Goal: Task Accomplishment & Management: Manage account settings

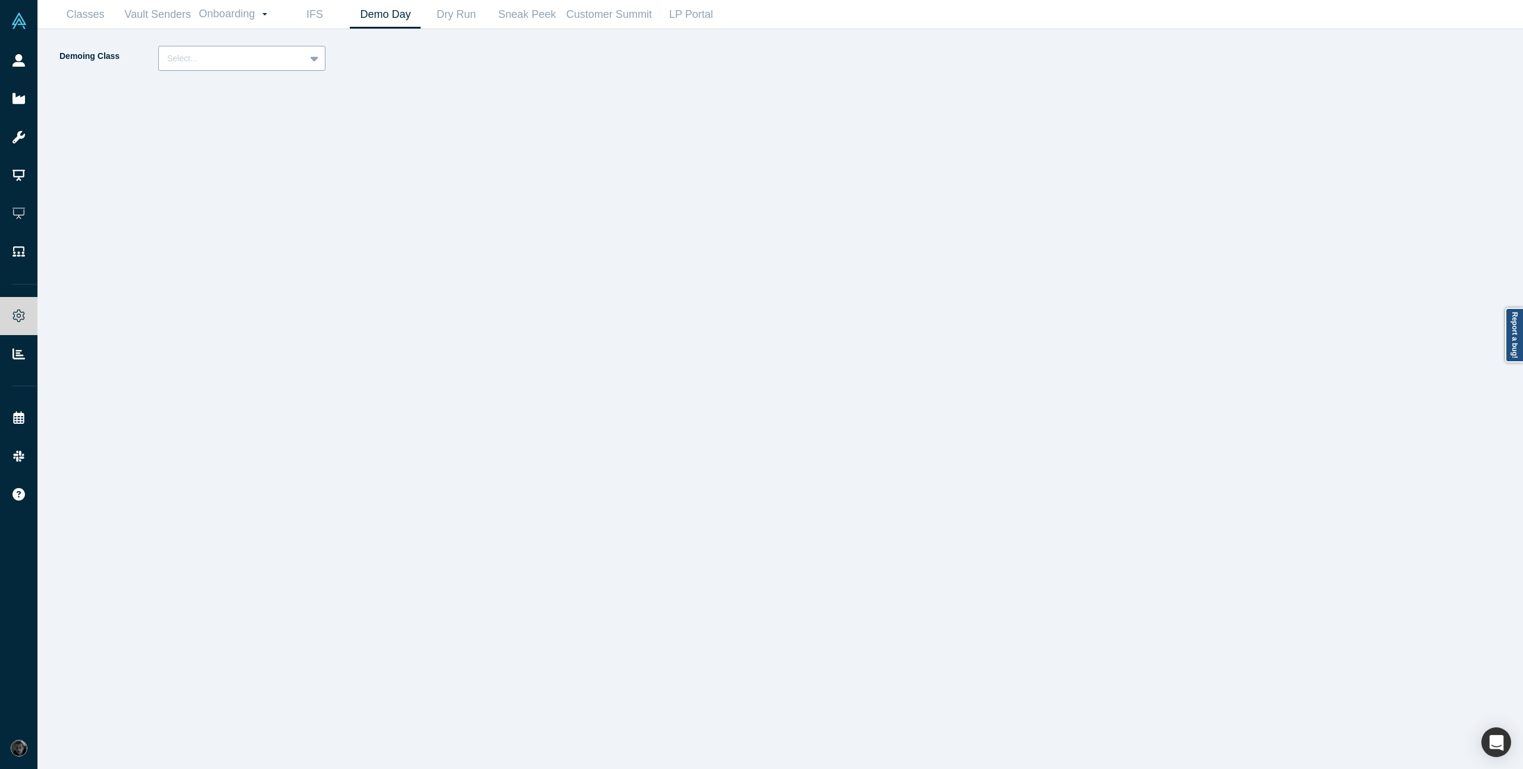
click at [240, 65] on div "Select..." at bounding box center [232, 59] width 146 height 20
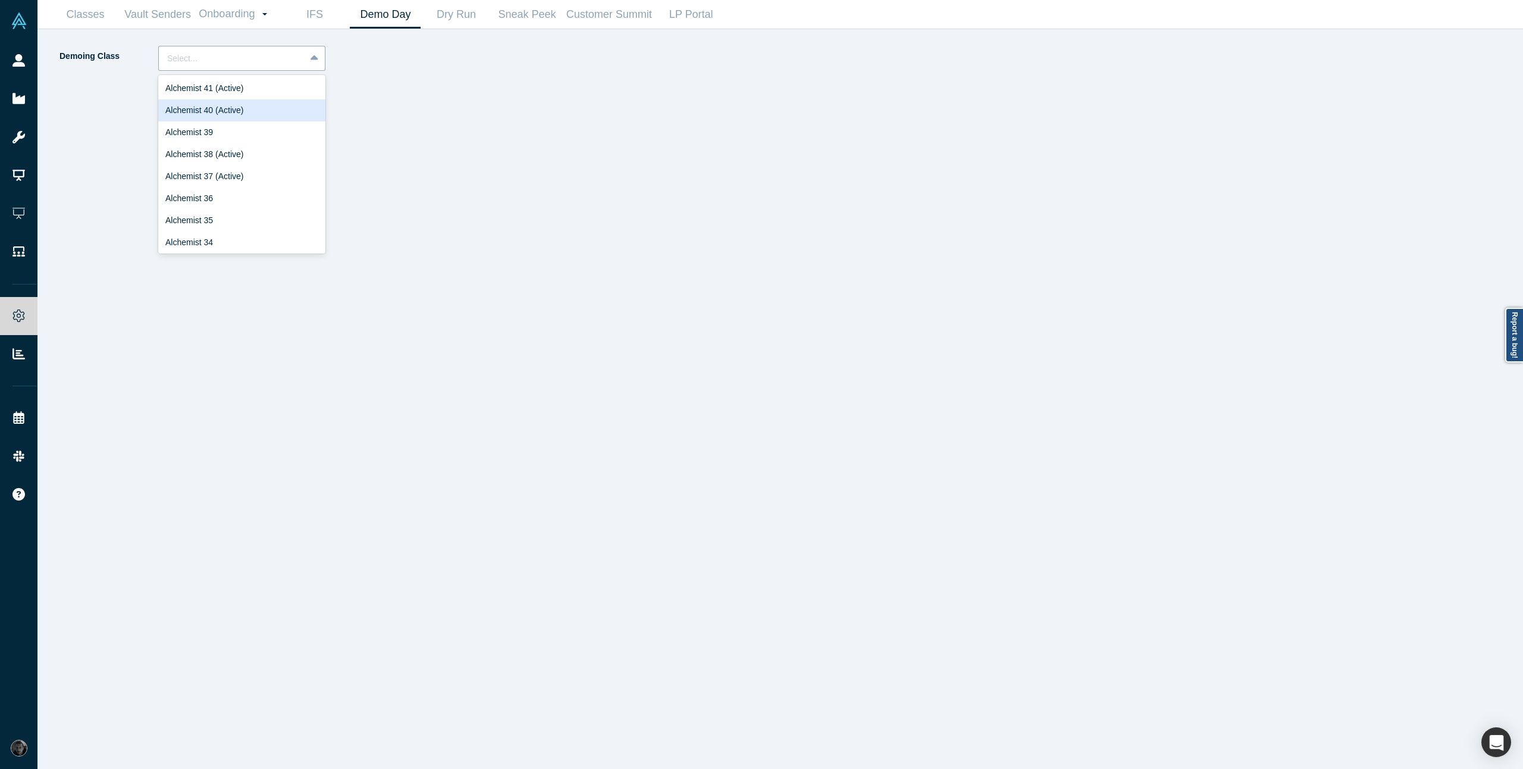
click at [220, 106] on div "Alchemist 40 (Active)" at bounding box center [241, 110] width 167 height 22
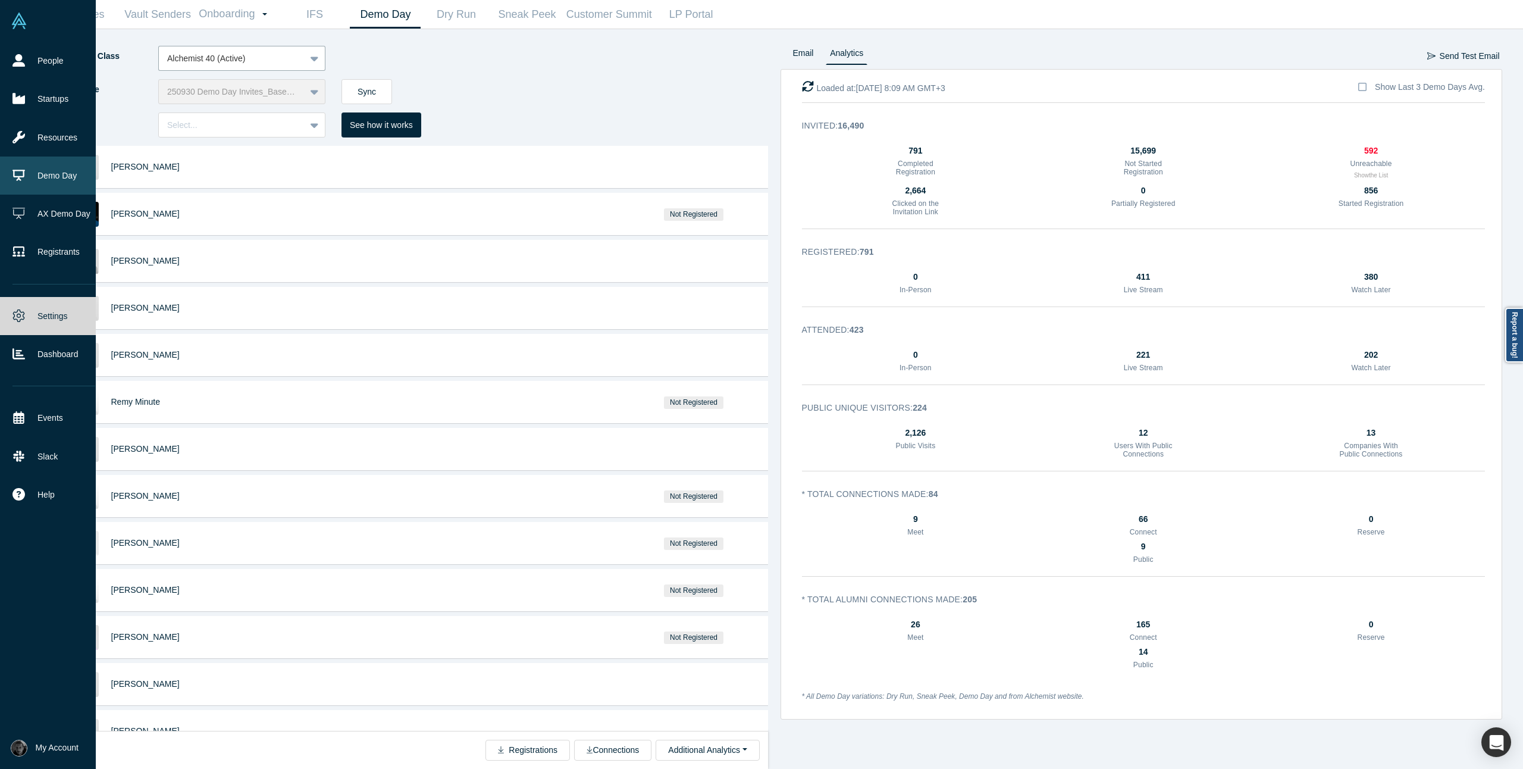
click at [58, 182] on link "Demo Day" at bounding box center [54, 175] width 108 height 38
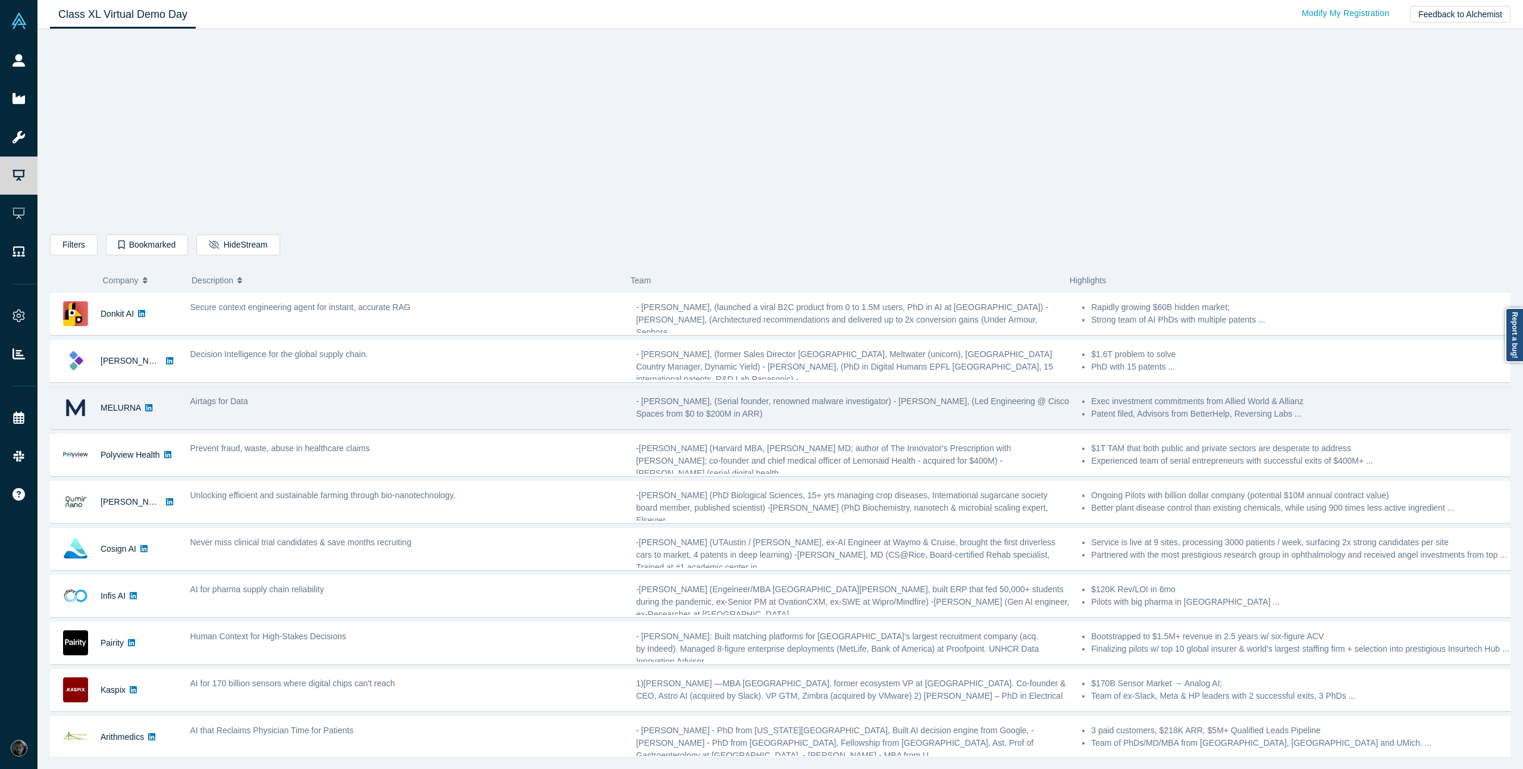
click at [393, 393] on div "Airtags for Data" at bounding box center [407, 407] width 446 height 37
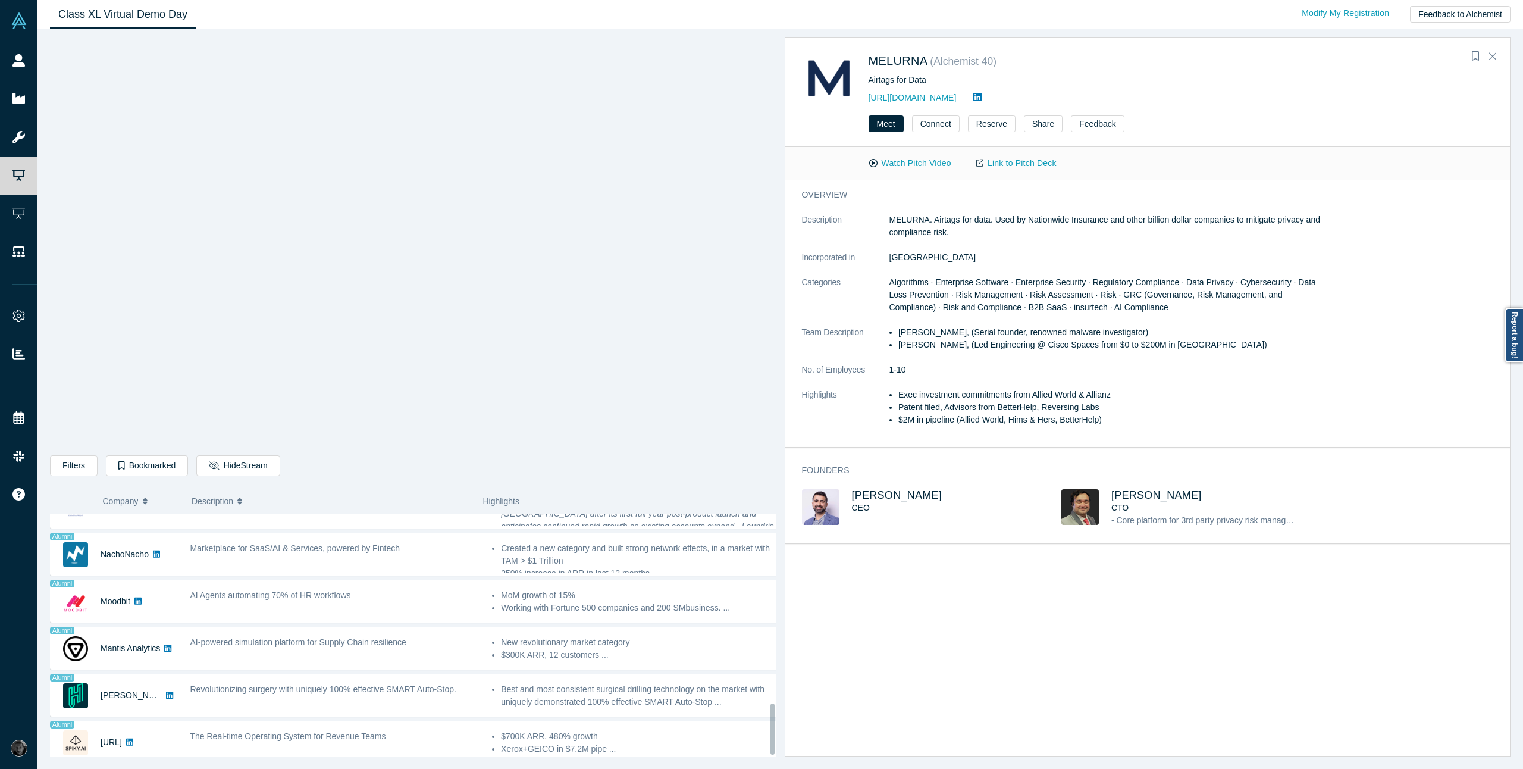
scroll to position [895, 0]
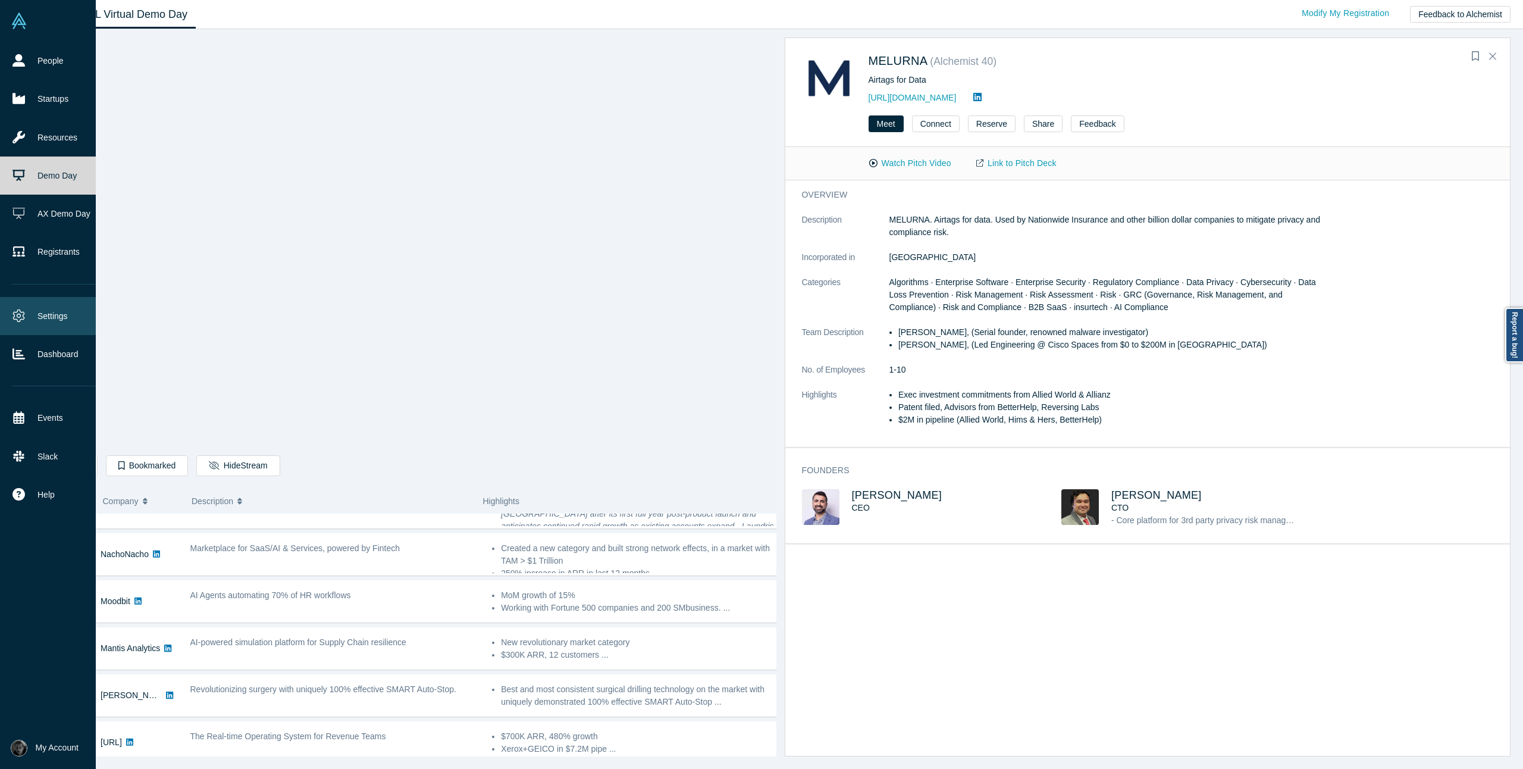
click at [1, 317] on link "Settings" at bounding box center [54, 316] width 108 height 38
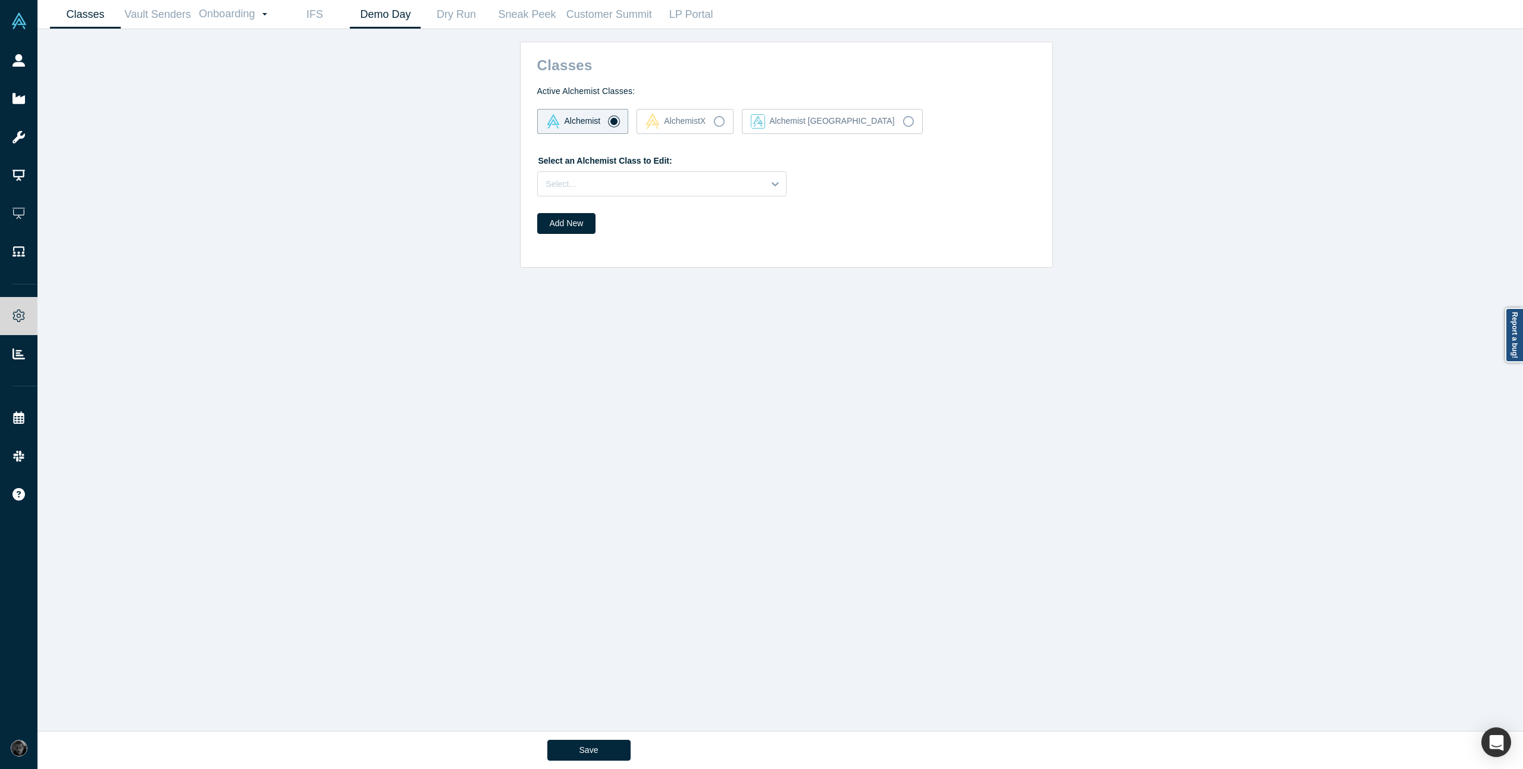
click at [403, 17] on link "Demo Day" at bounding box center [385, 15] width 71 height 28
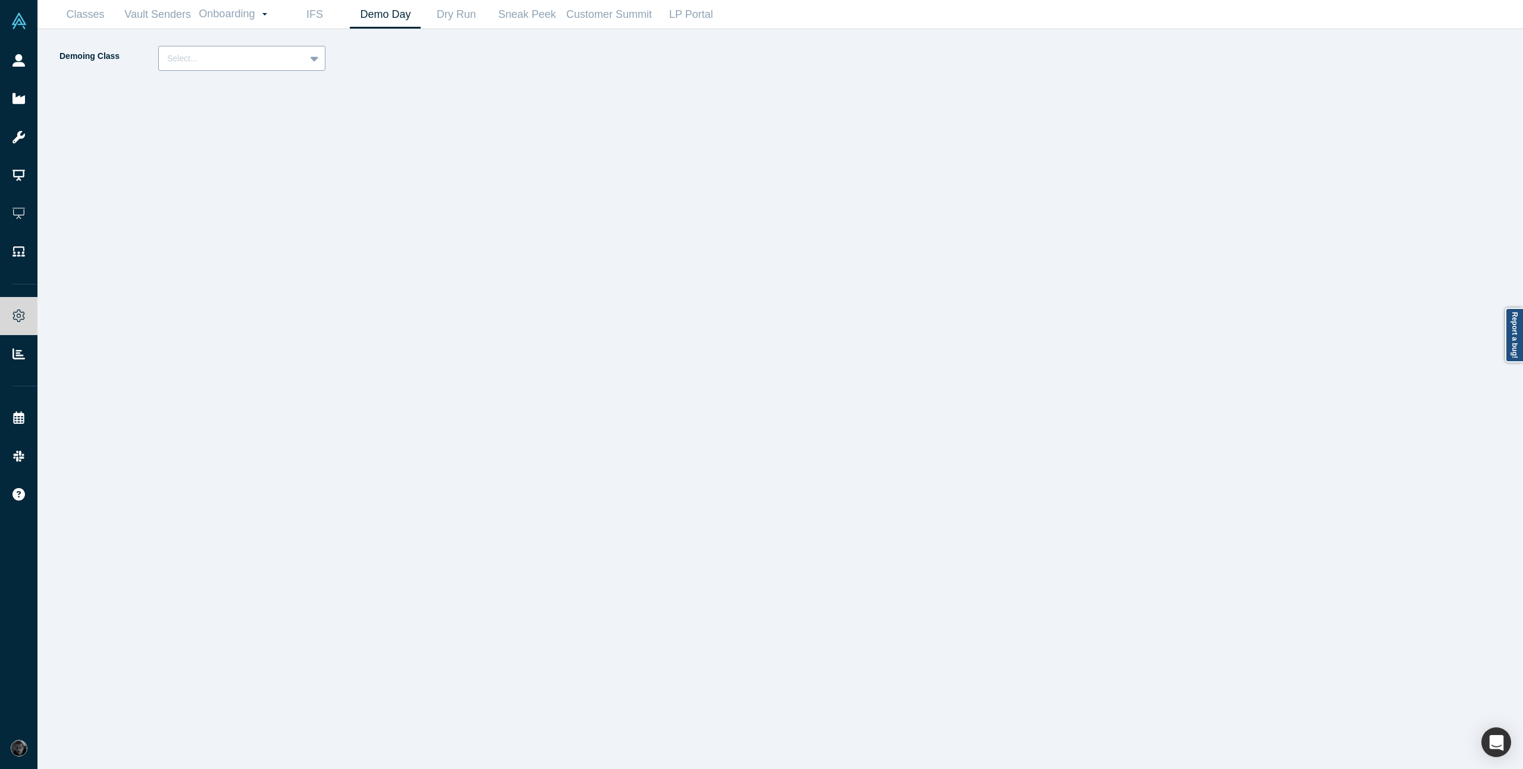
click at [264, 56] on div at bounding box center [232, 58] width 130 height 15
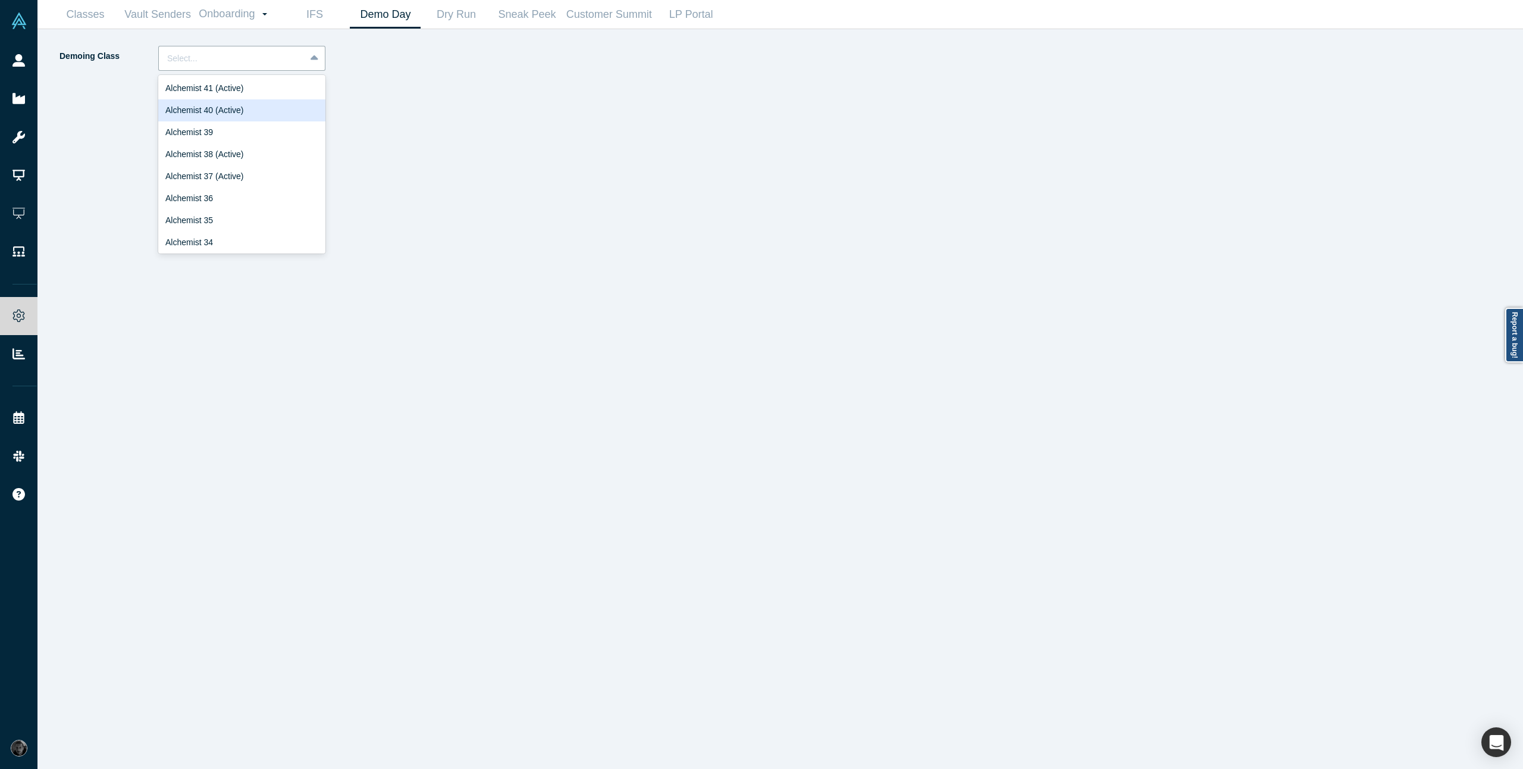
click at [239, 113] on div "Alchemist 40 (Active)" at bounding box center [241, 110] width 167 height 22
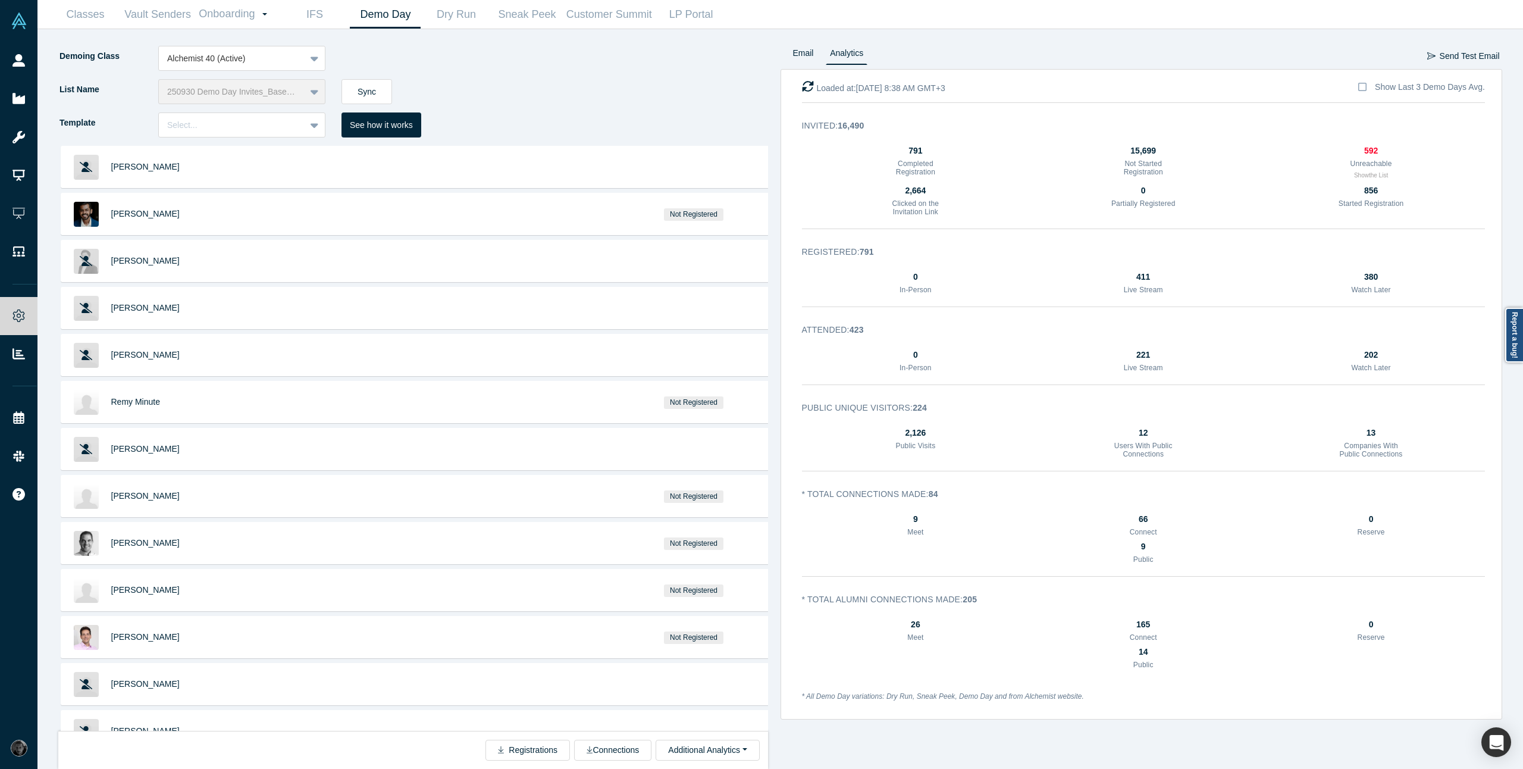
drag, startPoint x: 629, startPoint y: 746, endPoint x: 1050, endPoint y: 738, distance: 420.7
click at [1050, 738] on div "Demoing Class Alchemist 40 (Active) List Name 250930 Demo Day Invites_Base List…" at bounding box center [780, 398] width 1469 height 739
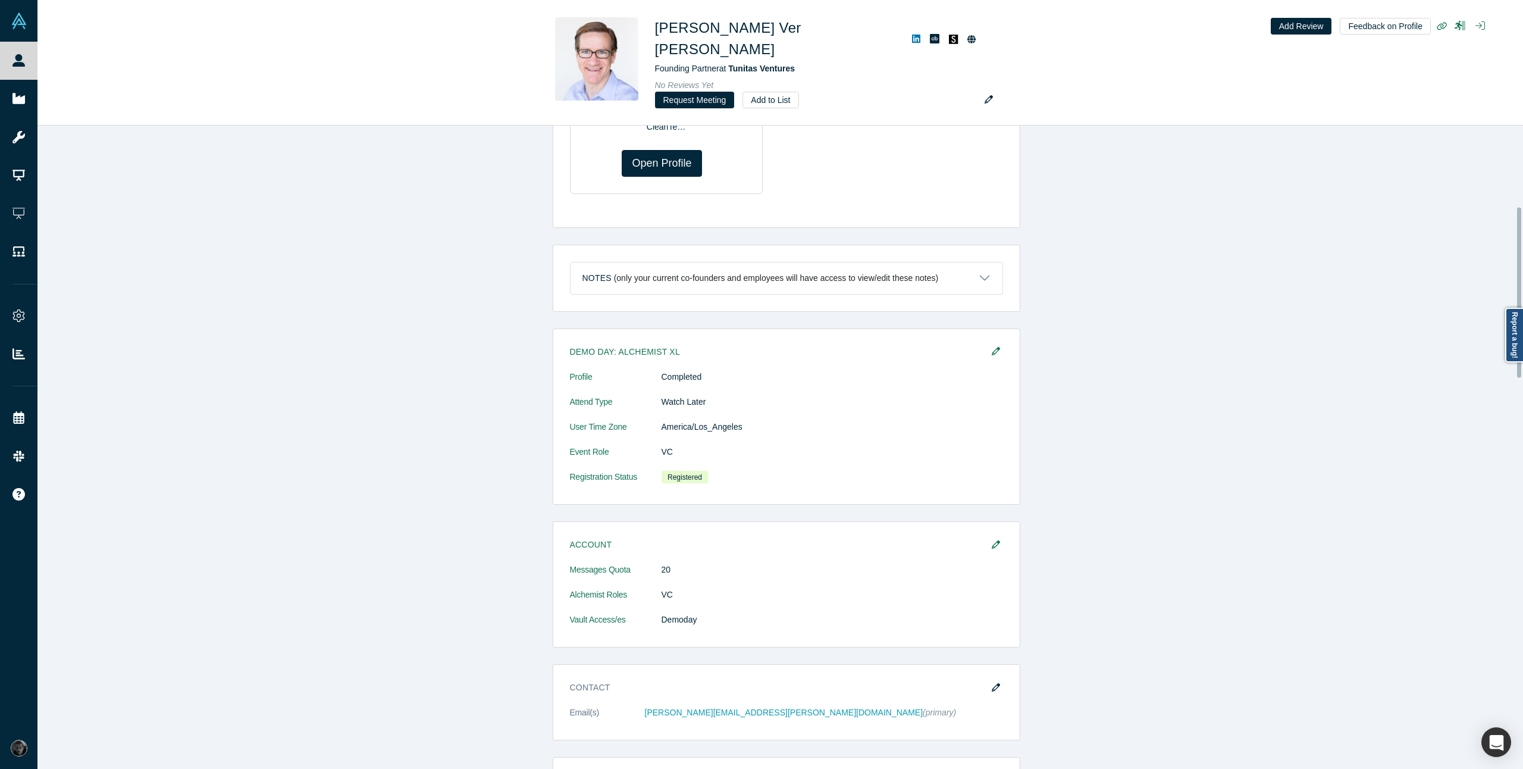
scroll to position [308, 0]
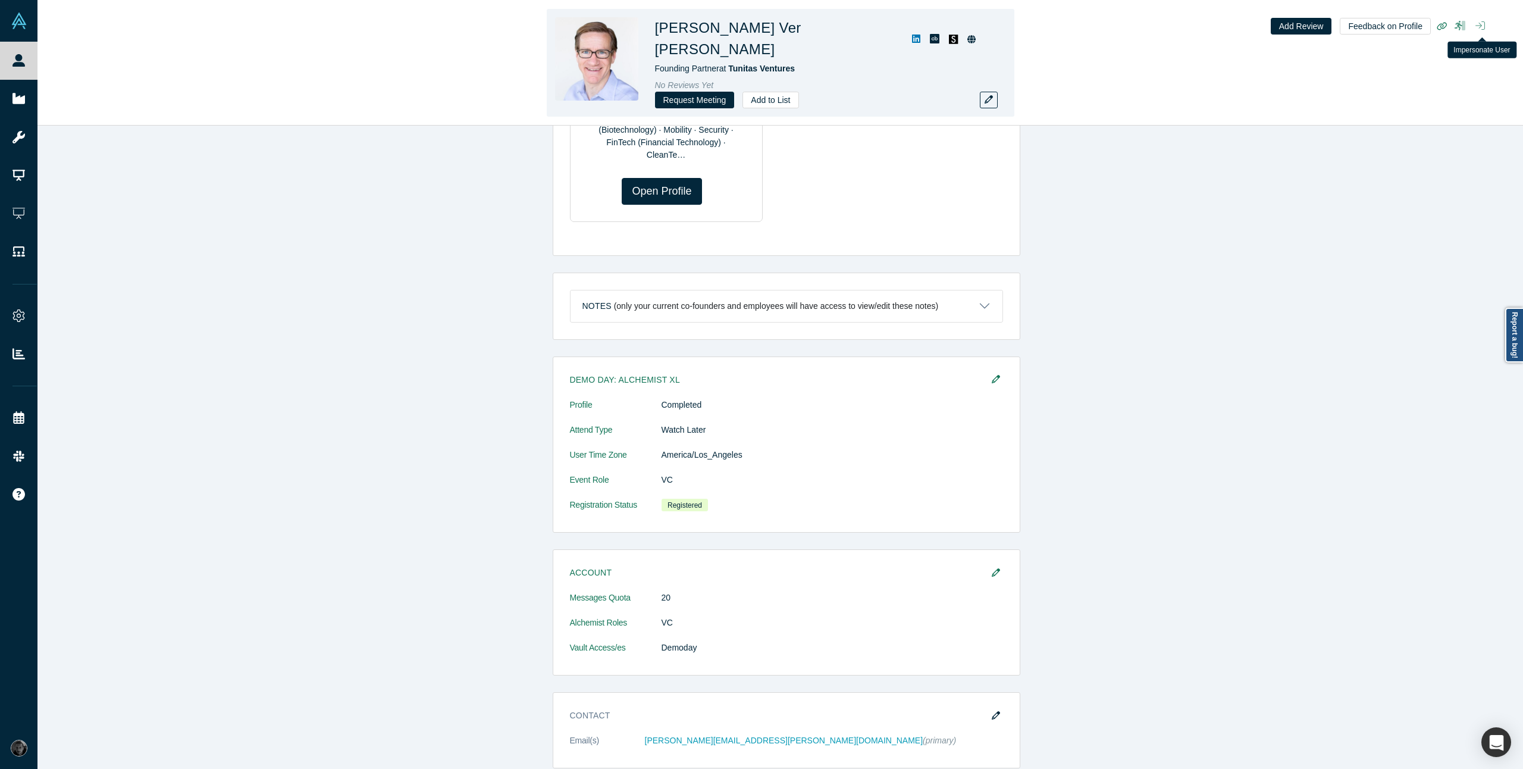
drag, startPoint x: 1478, startPoint y: 30, endPoint x: 1459, endPoint y: 31, distance: 18.5
click at [1476, 30] on icon "button" at bounding box center [1480, 26] width 10 height 10
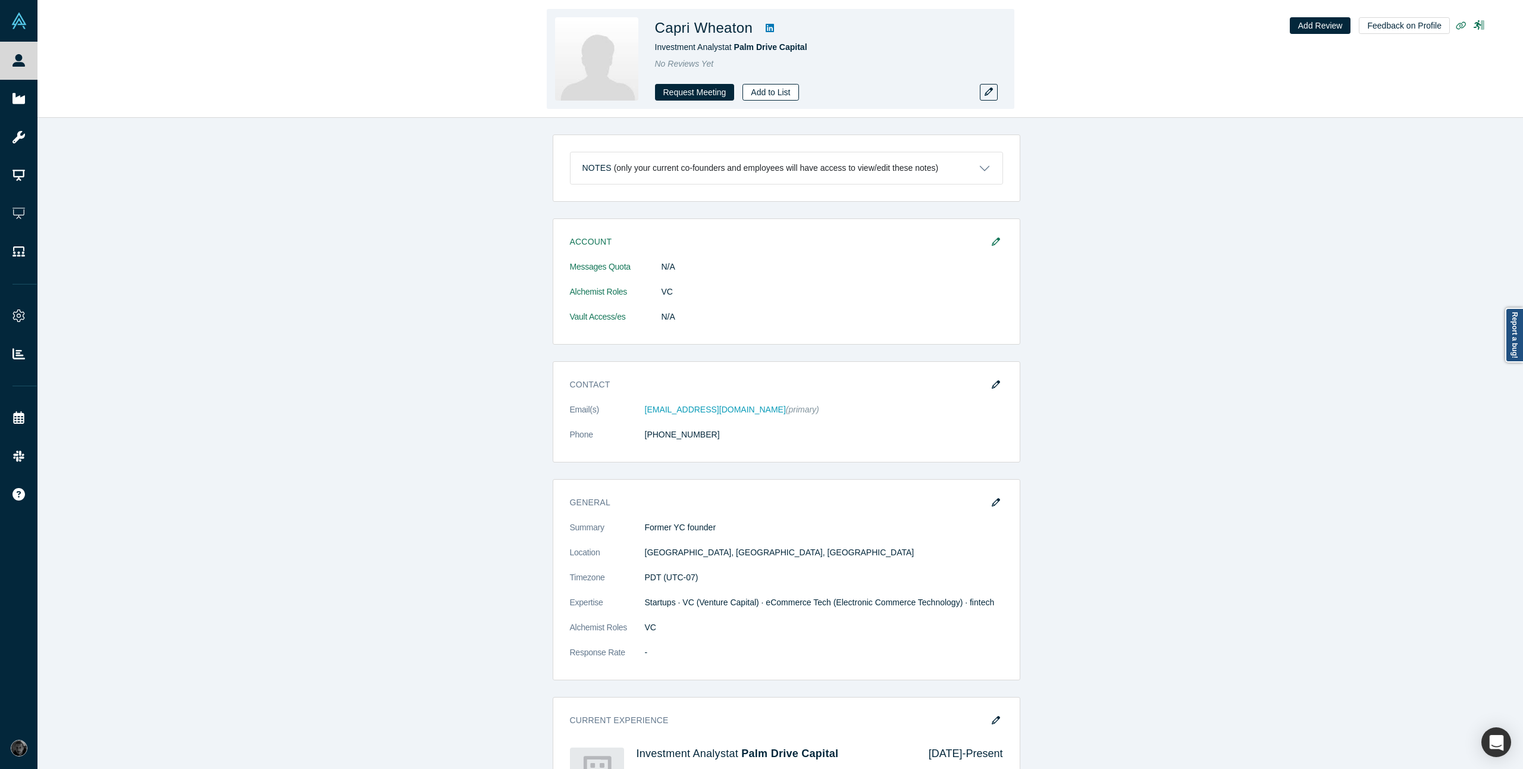
click at [757, 92] on button "Add to List" at bounding box center [770, 92] width 56 height 17
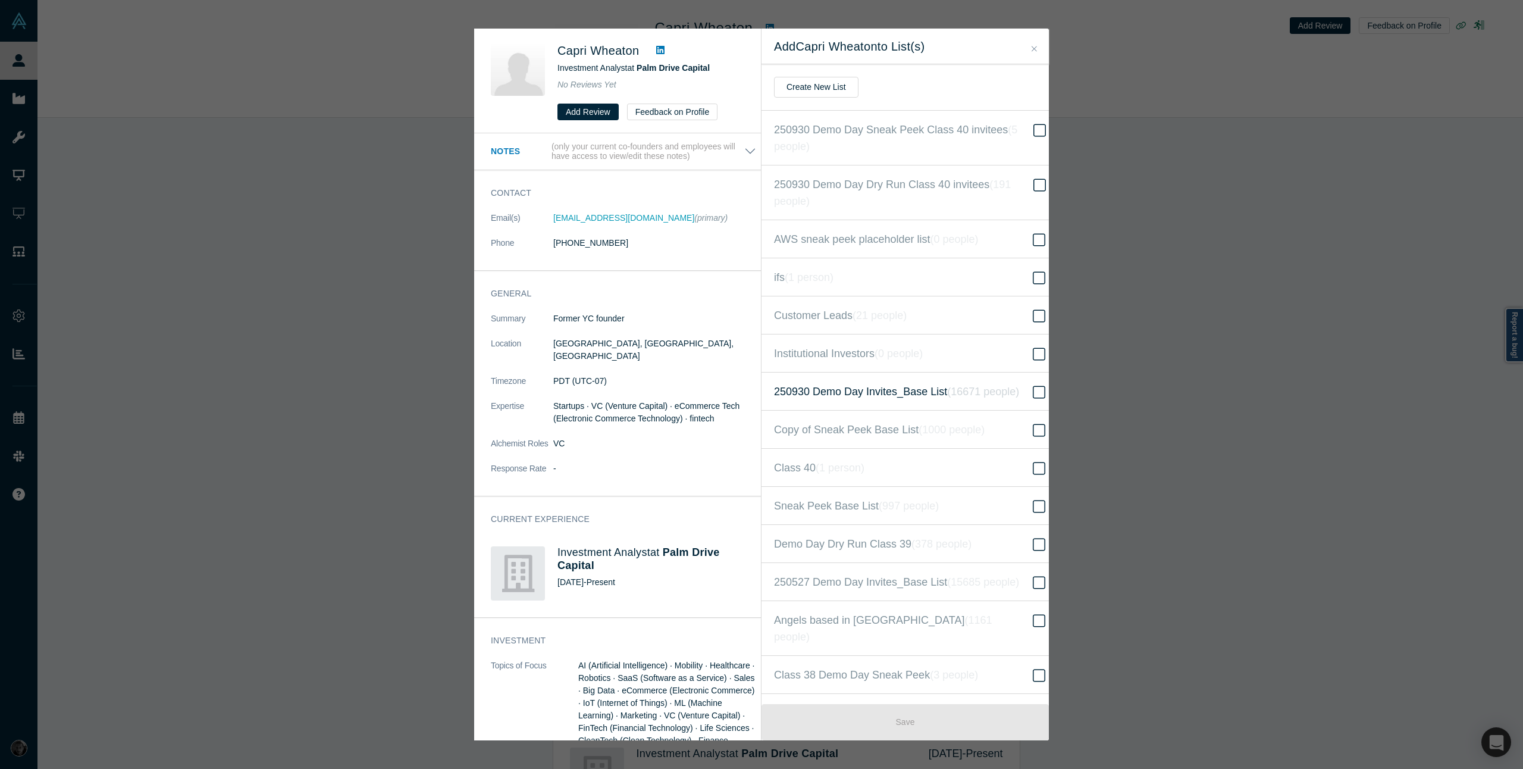
click at [1005, 400] on span "250930 Demo Day Invites_Base List ( 16671 people )" at bounding box center [896, 391] width 245 height 17
click at [0, 0] on input "250930 Demo Day Invites_Base List ( 16671 people )" at bounding box center [0, 0] width 0 height 0
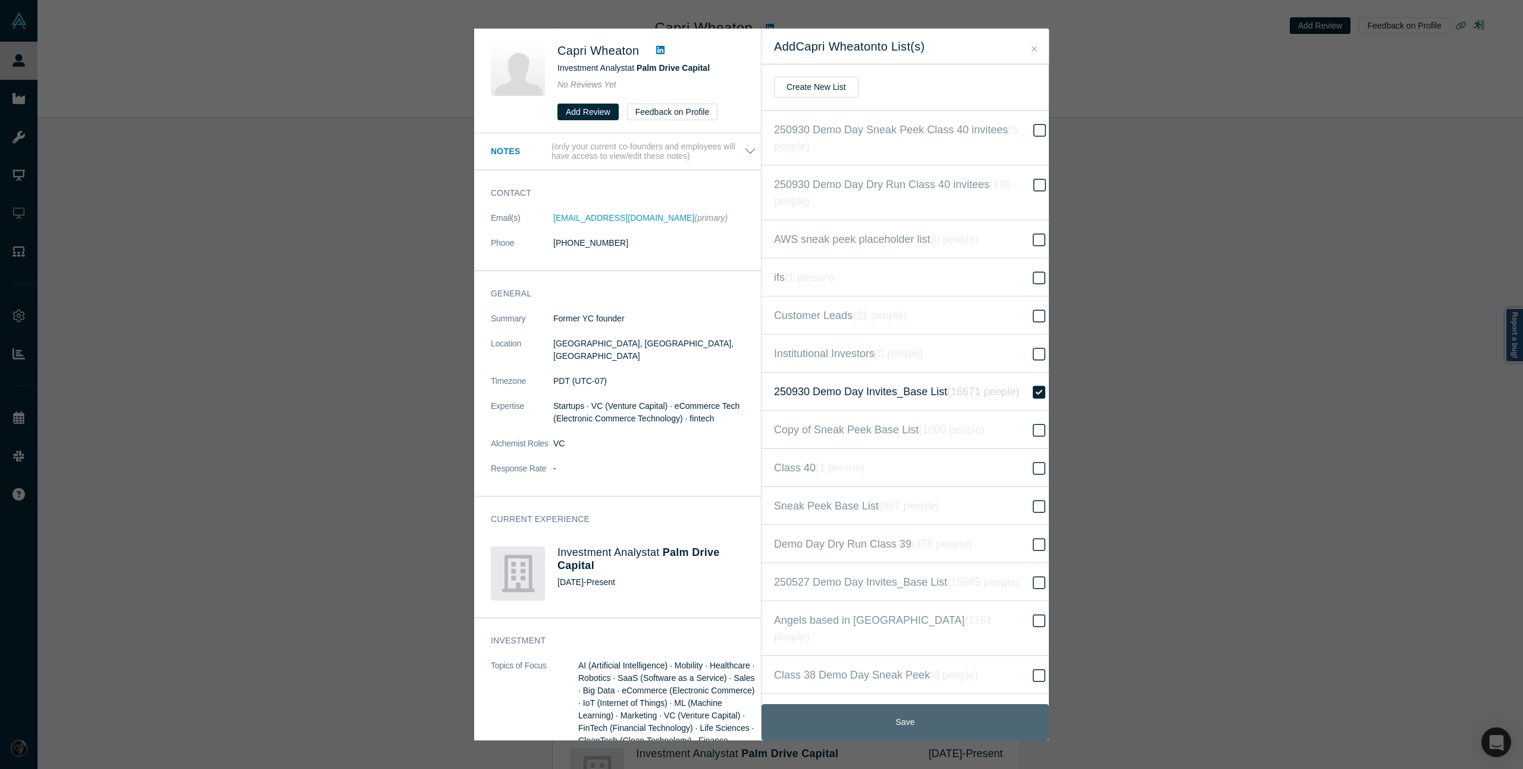
click at [938, 731] on button "Save" at bounding box center [904, 722] width 287 height 36
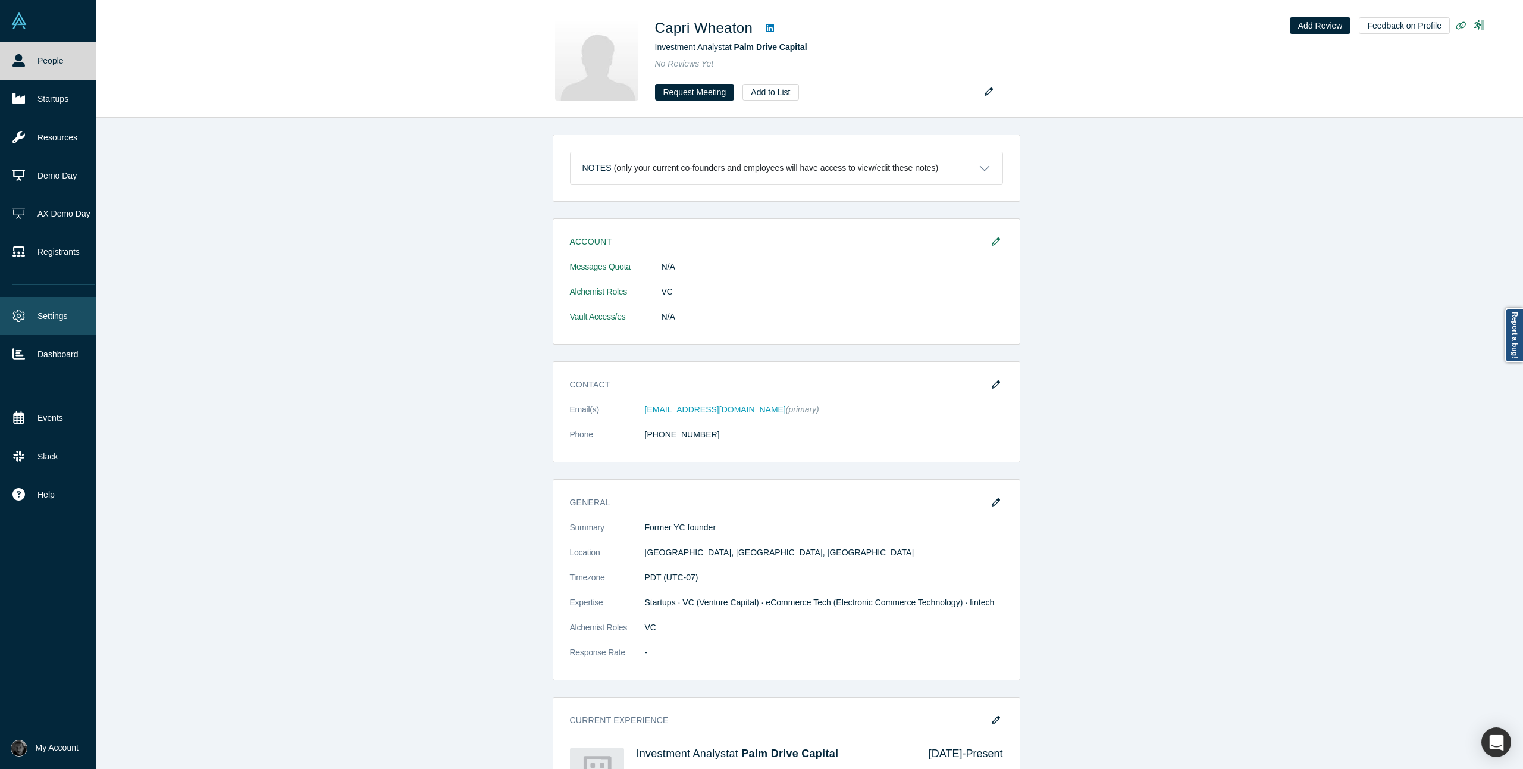
click at [32, 329] on link "Settings" at bounding box center [54, 316] width 108 height 38
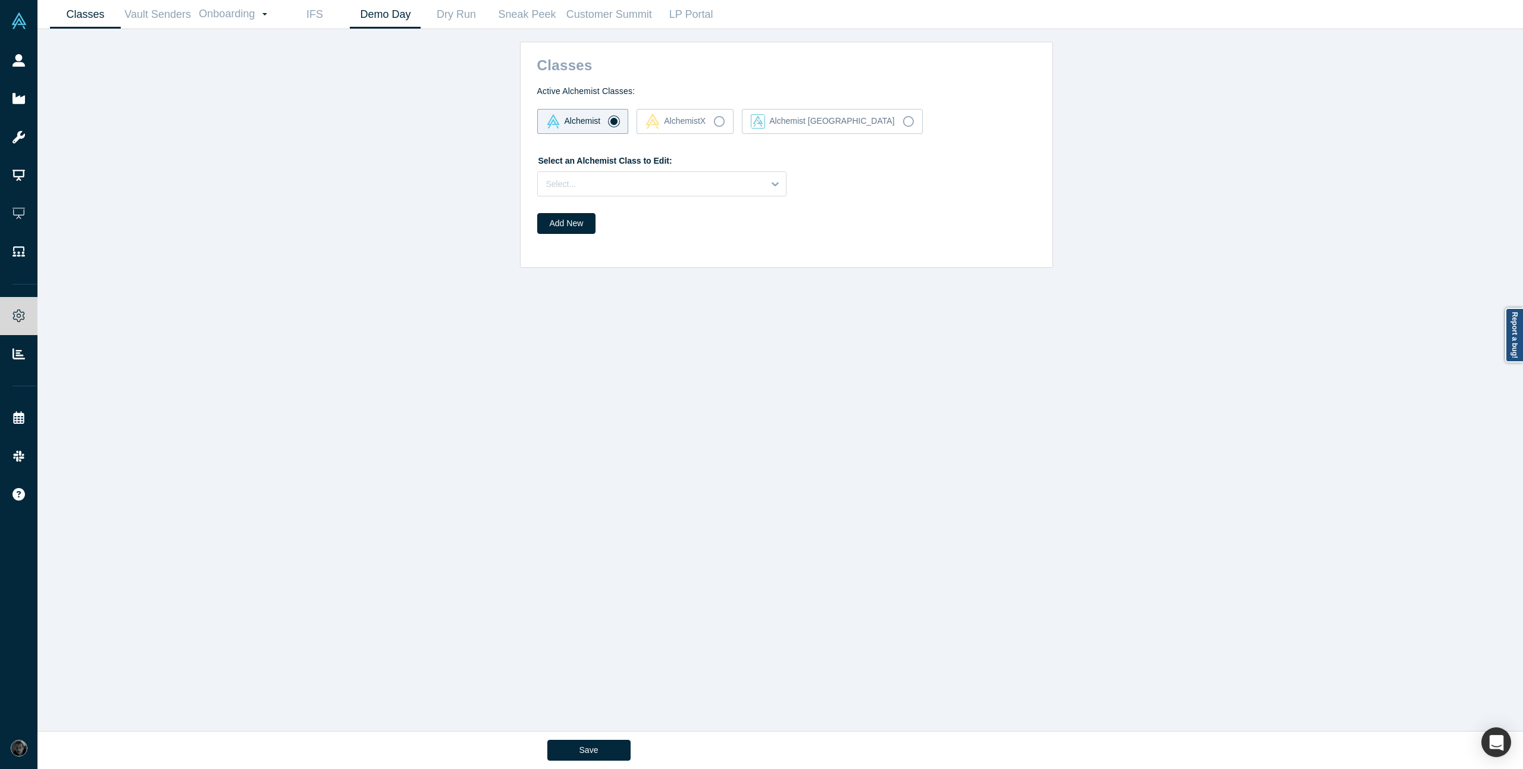
click at [405, 13] on link "Demo Day" at bounding box center [385, 15] width 71 height 28
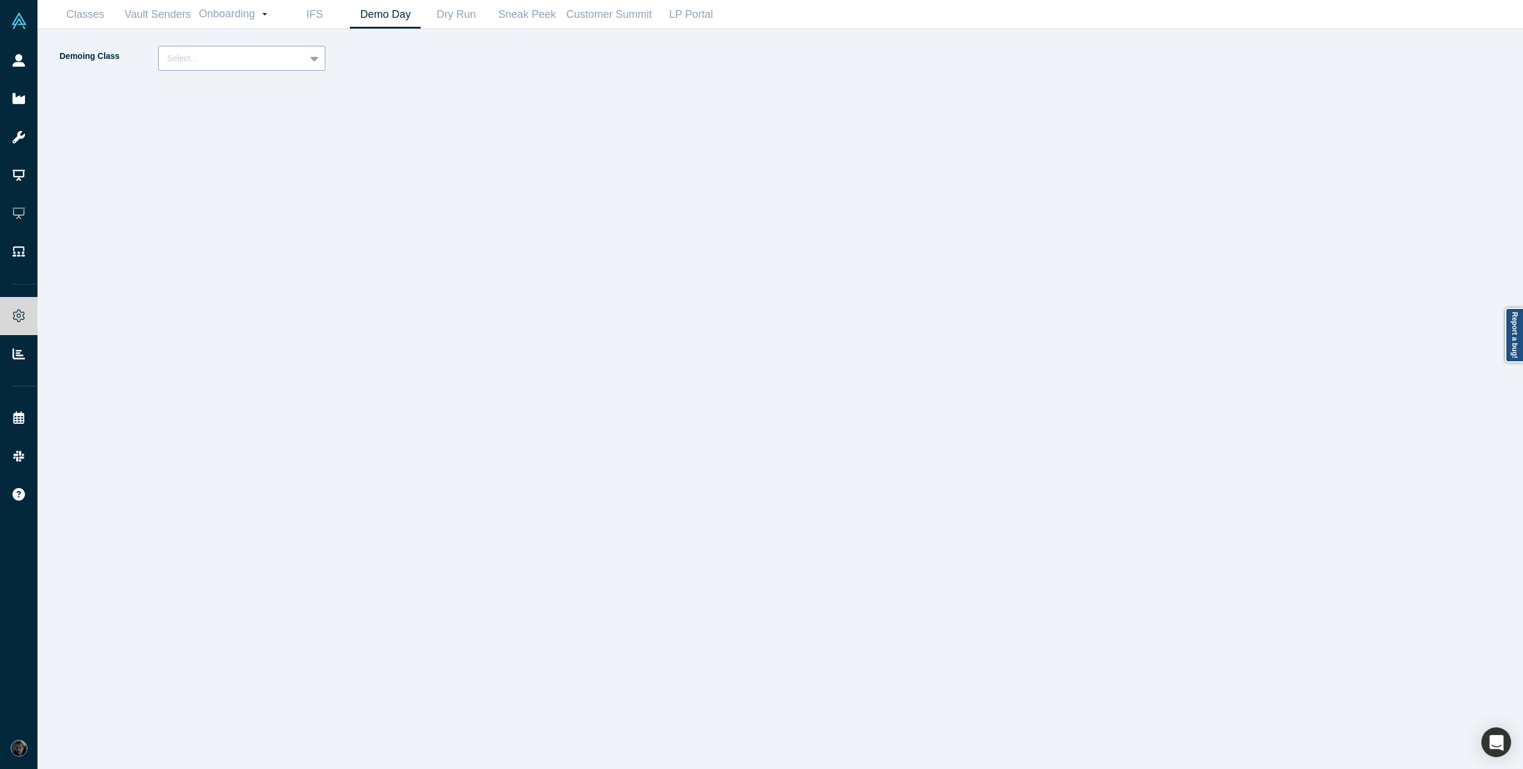
click at [209, 61] on div at bounding box center [232, 58] width 130 height 15
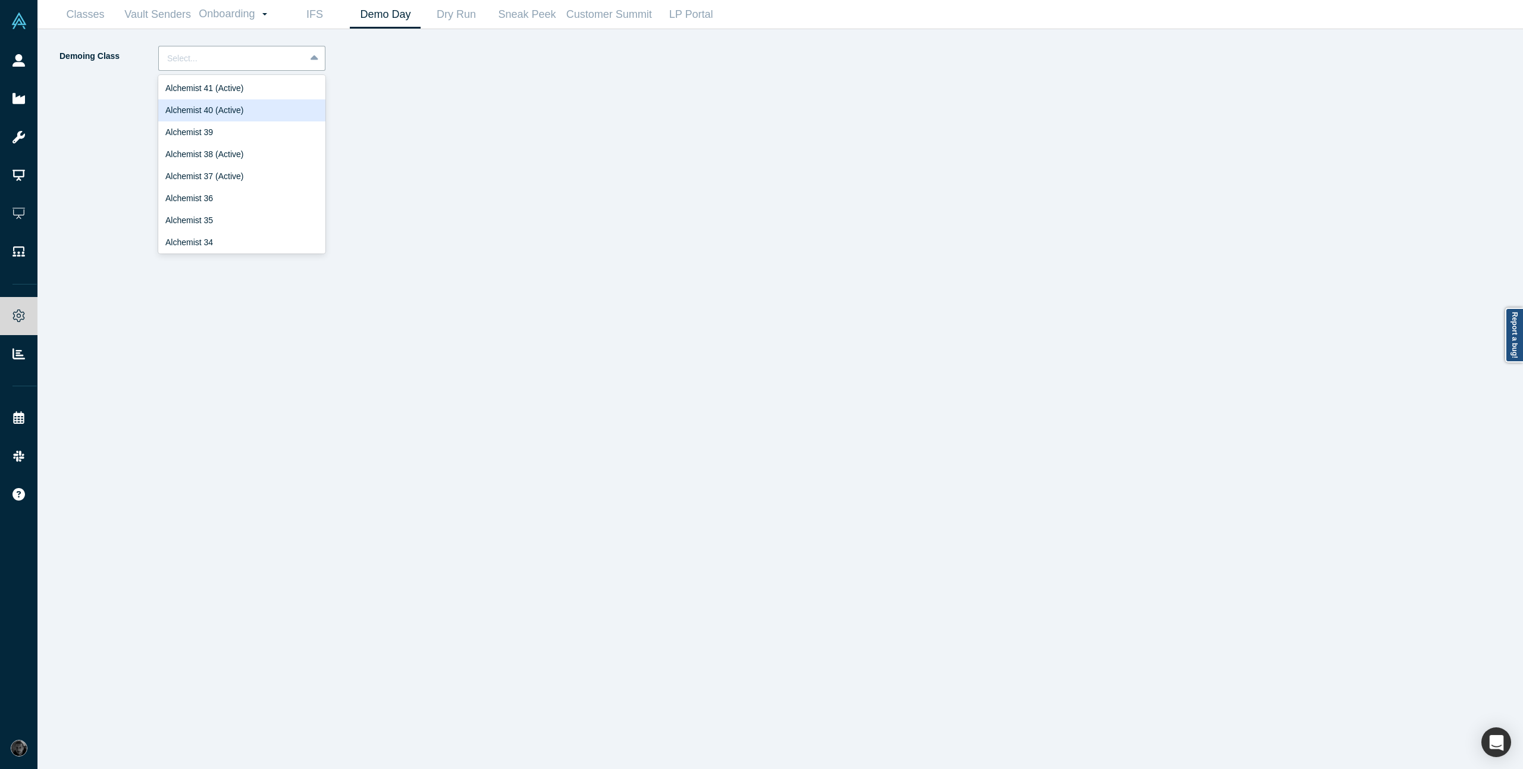
click at [236, 109] on div "Alchemist 40 (Active)" at bounding box center [241, 110] width 167 height 22
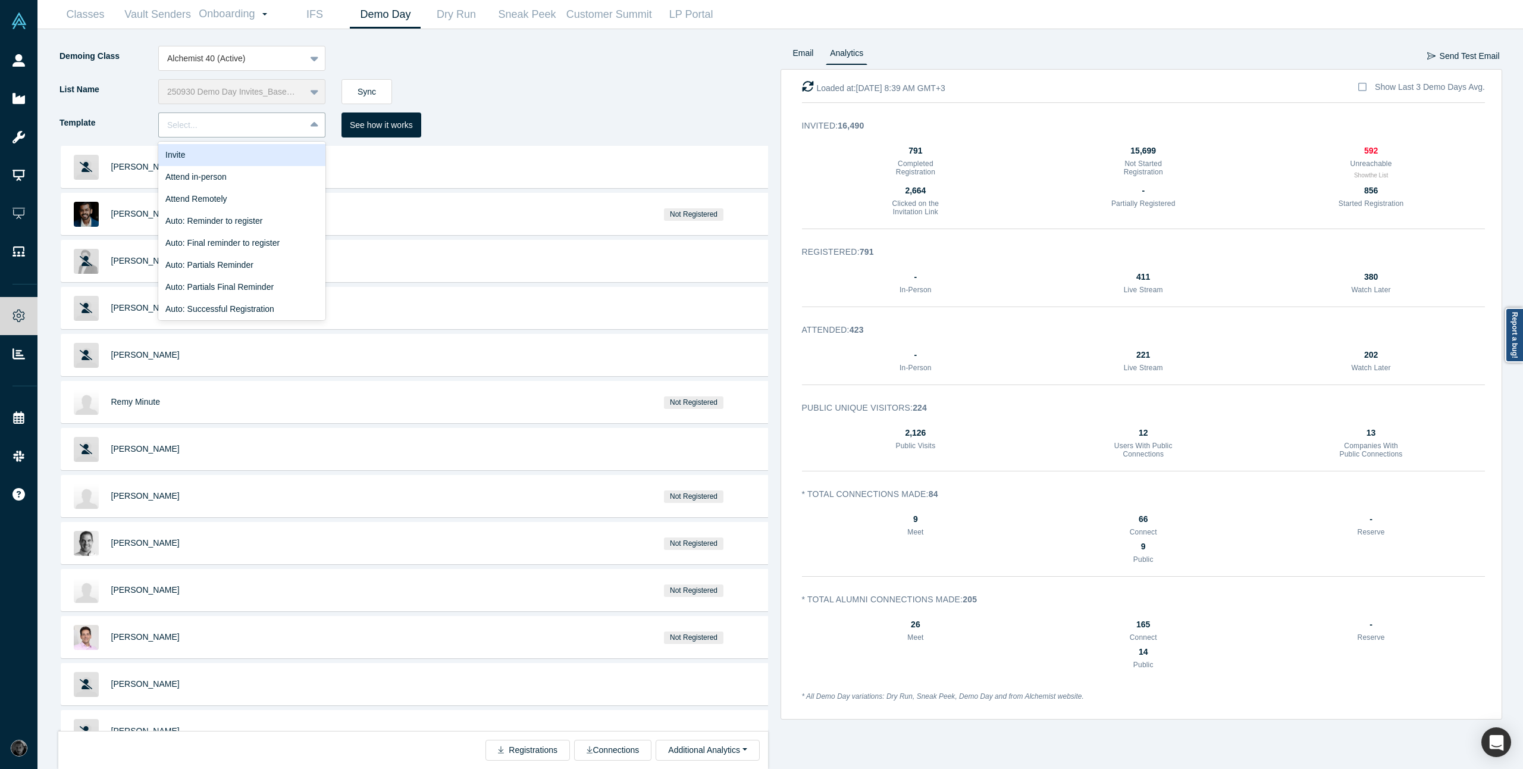
click at [255, 156] on div "Invite" at bounding box center [241, 155] width 167 height 22
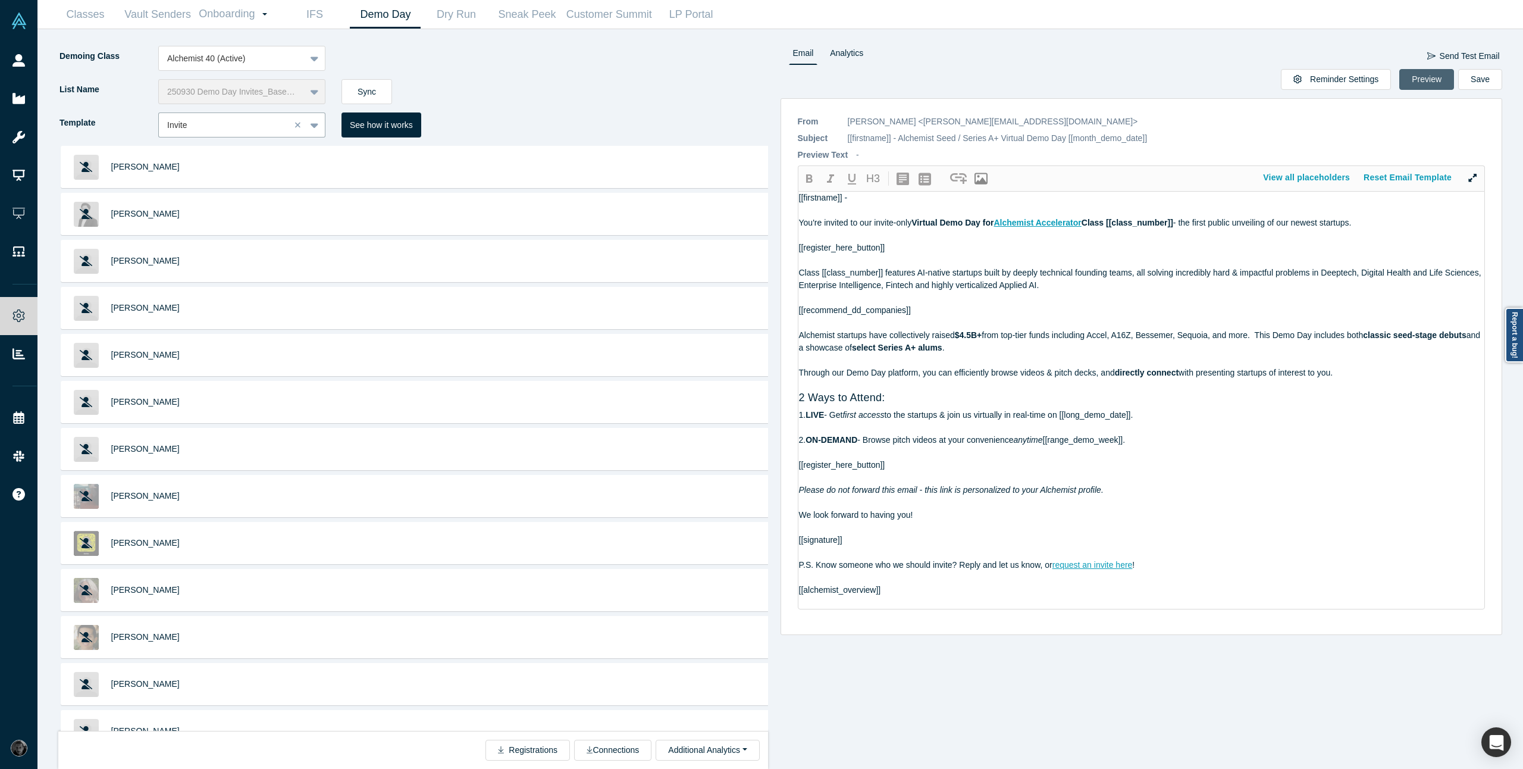
click at [1421, 82] on button "Preview" at bounding box center [1426, 79] width 55 height 21
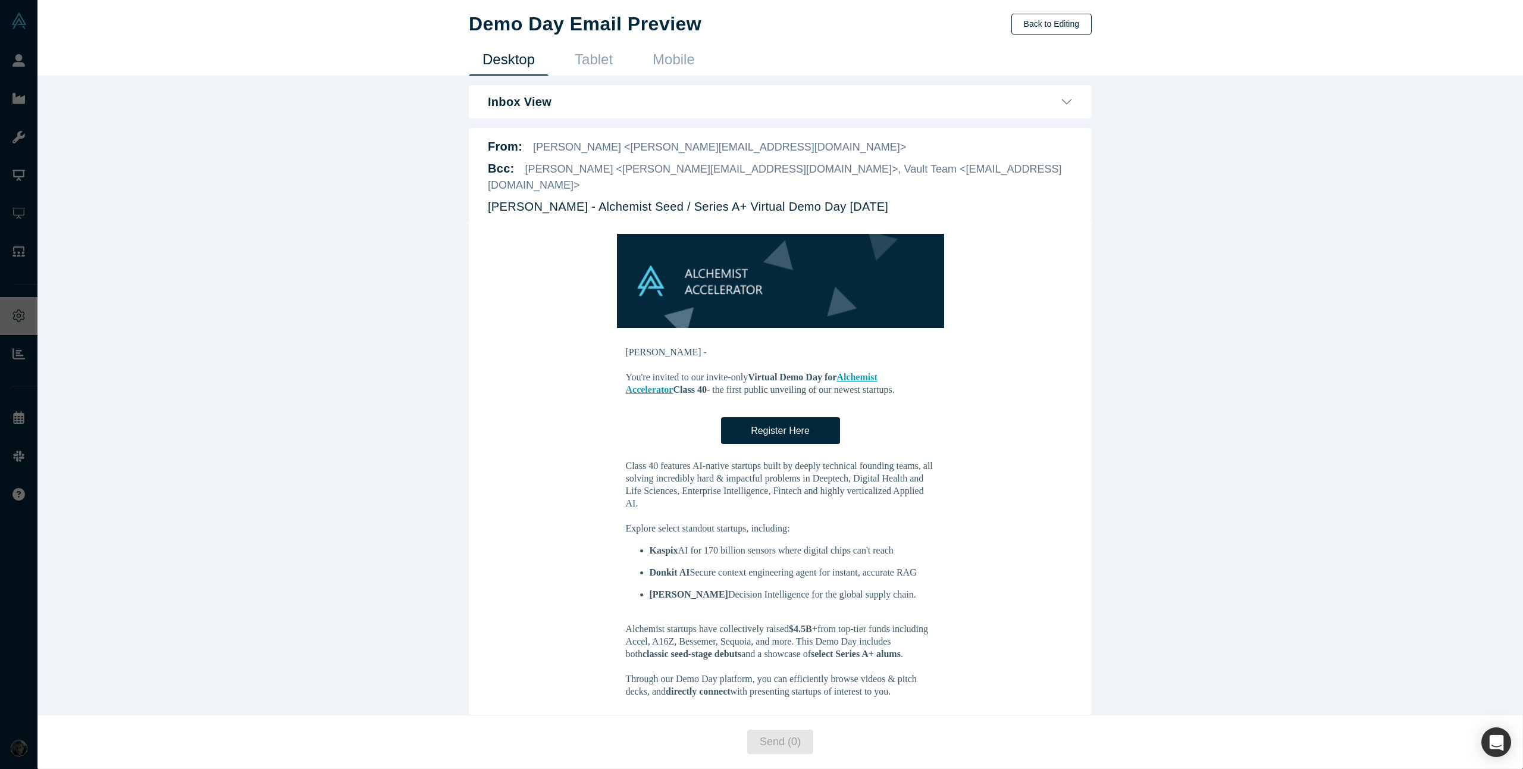
click at [1054, 27] on button "Back to Editing" at bounding box center [1051, 24] width 80 height 21
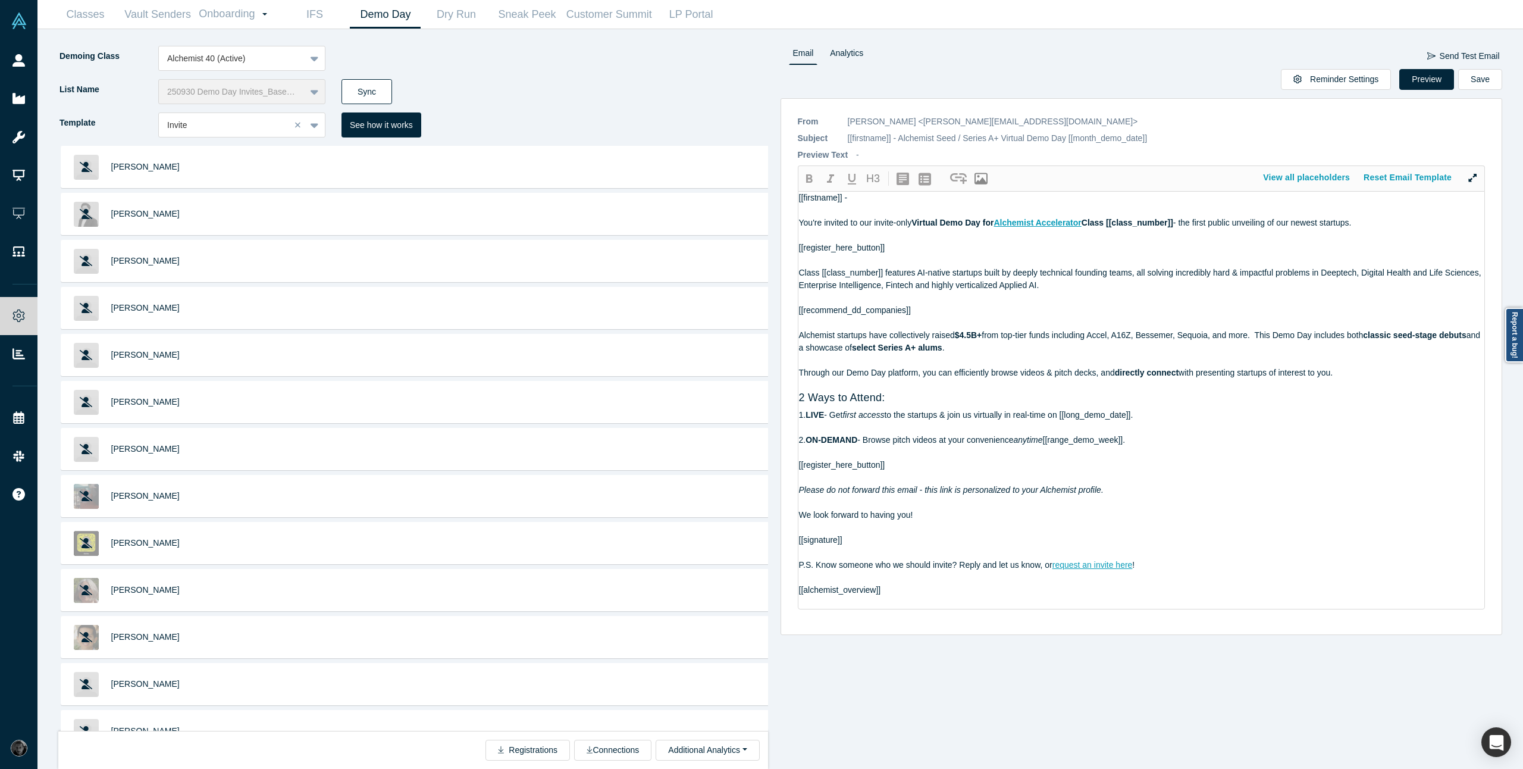
click at [372, 94] on button "Sync" at bounding box center [366, 91] width 51 height 25
click at [1384, 81] on button "Review and Send (1)" at bounding box center [1402, 79] width 103 height 21
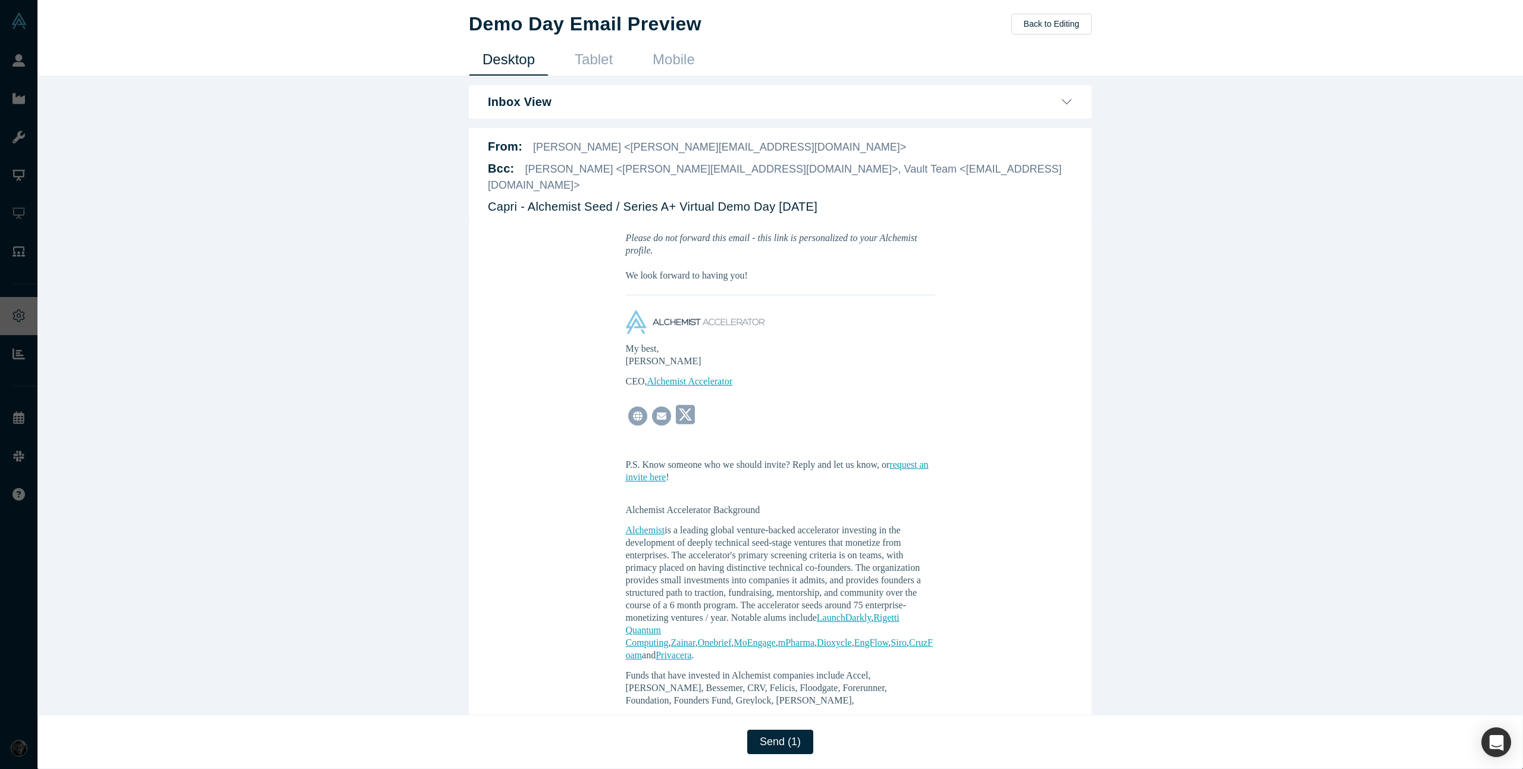
scroll to position [666, 0]
click at [803, 745] on button "Send (1)" at bounding box center [780, 741] width 66 height 24
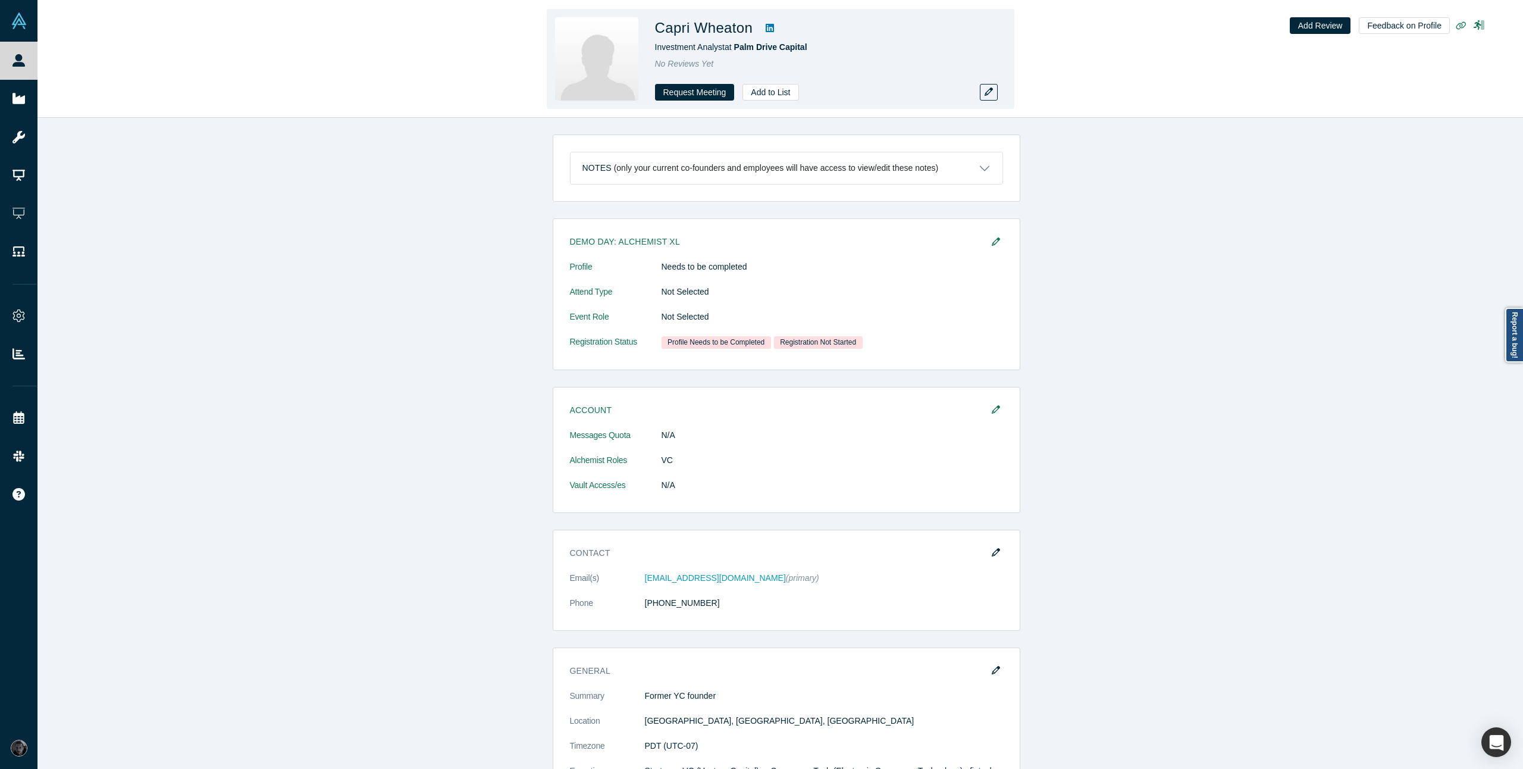
click at [766, 27] on icon at bounding box center [770, 28] width 8 height 10
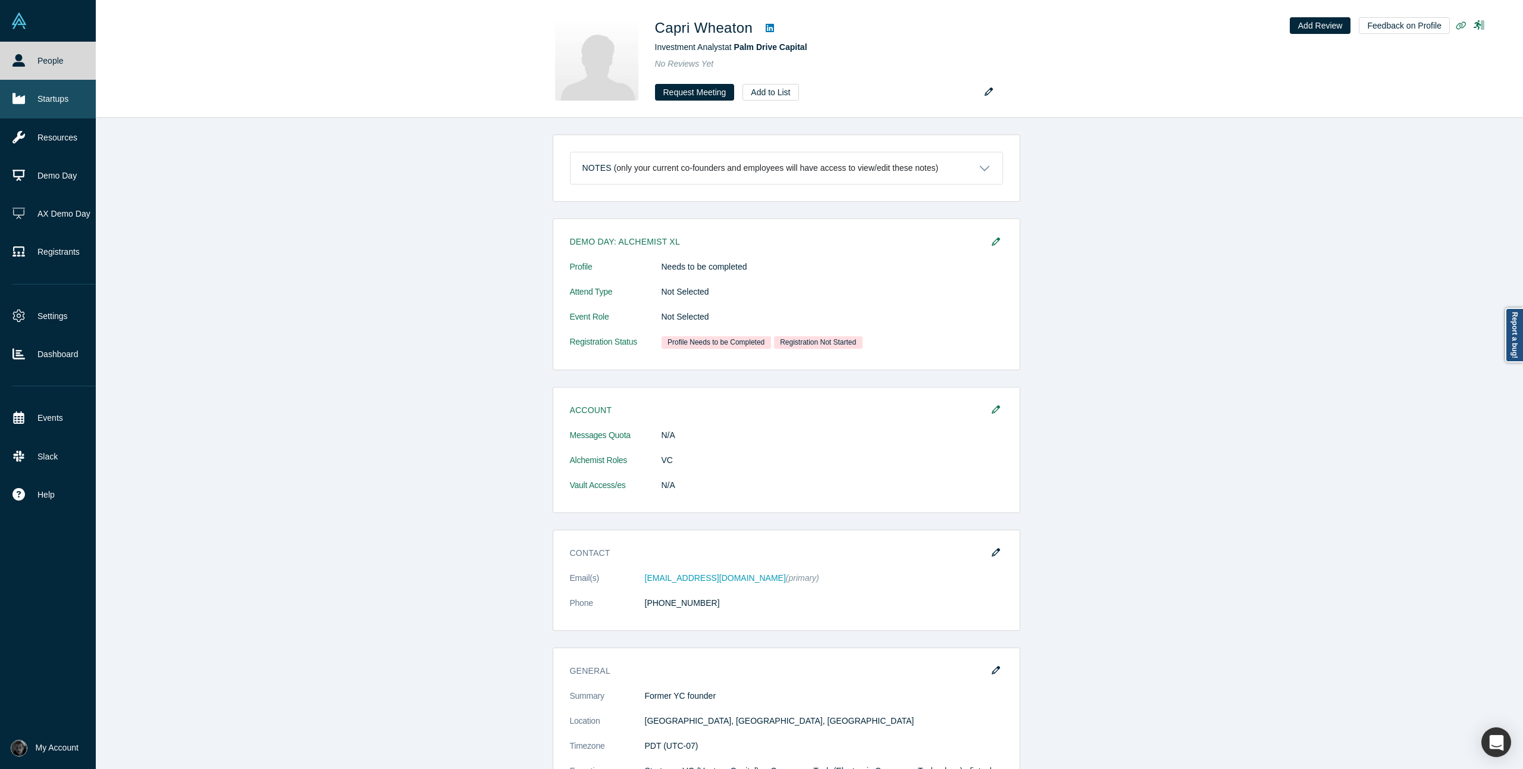
click at [15, 108] on link "Startups" at bounding box center [54, 99] width 108 height 38
